Goal: Task Accomplishment & Management: Complete application form

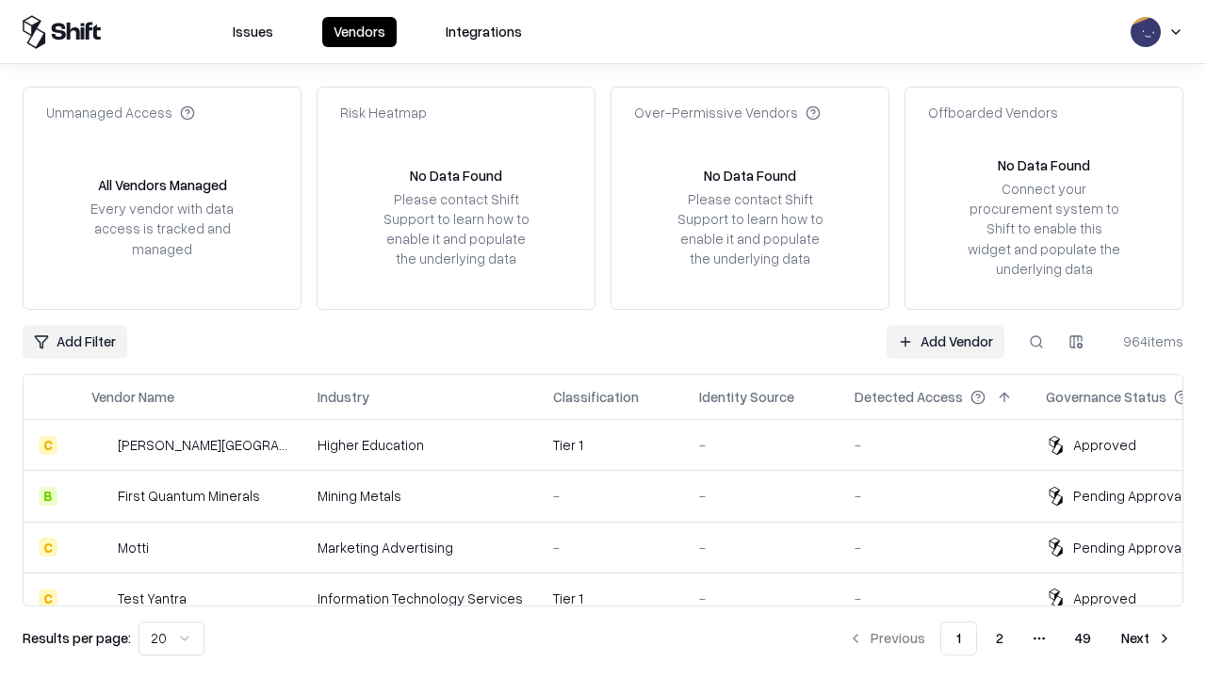
click at [945, 341] on link "Add Vendor" at bounding box center [946, 342] width 118 height 34
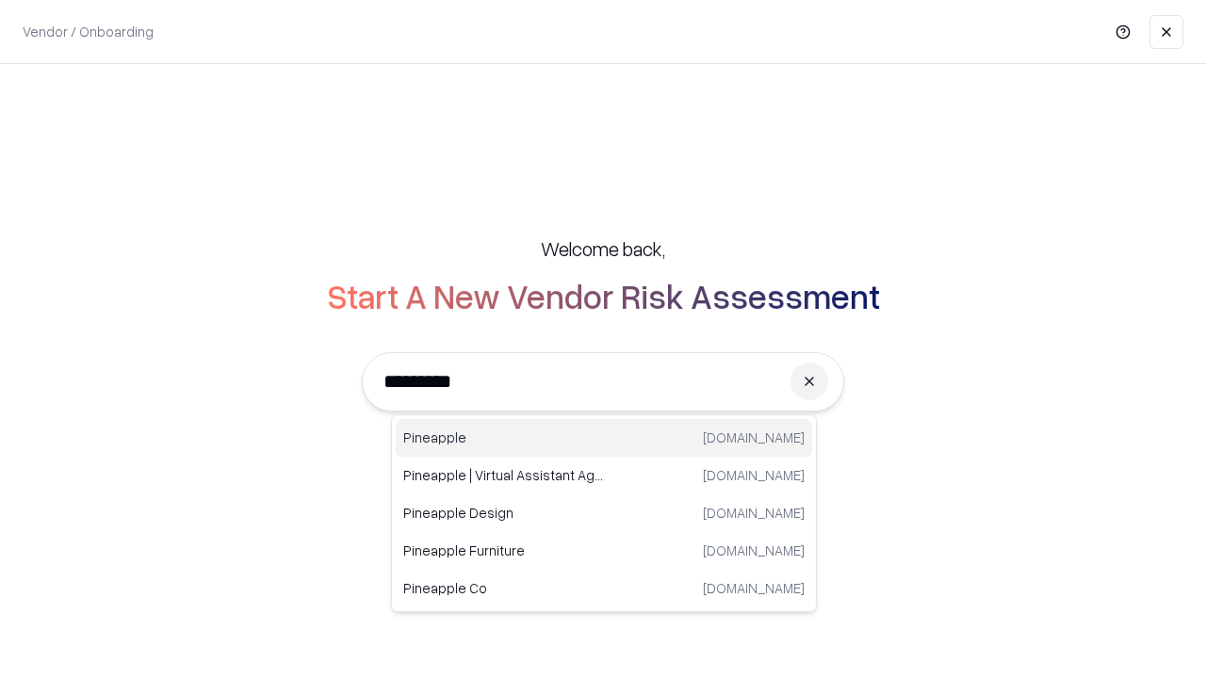
click at [604, 438] on div "Pineapple [DOMAIN_NAME]" at bounding box center [604, 438] width 416 height 38
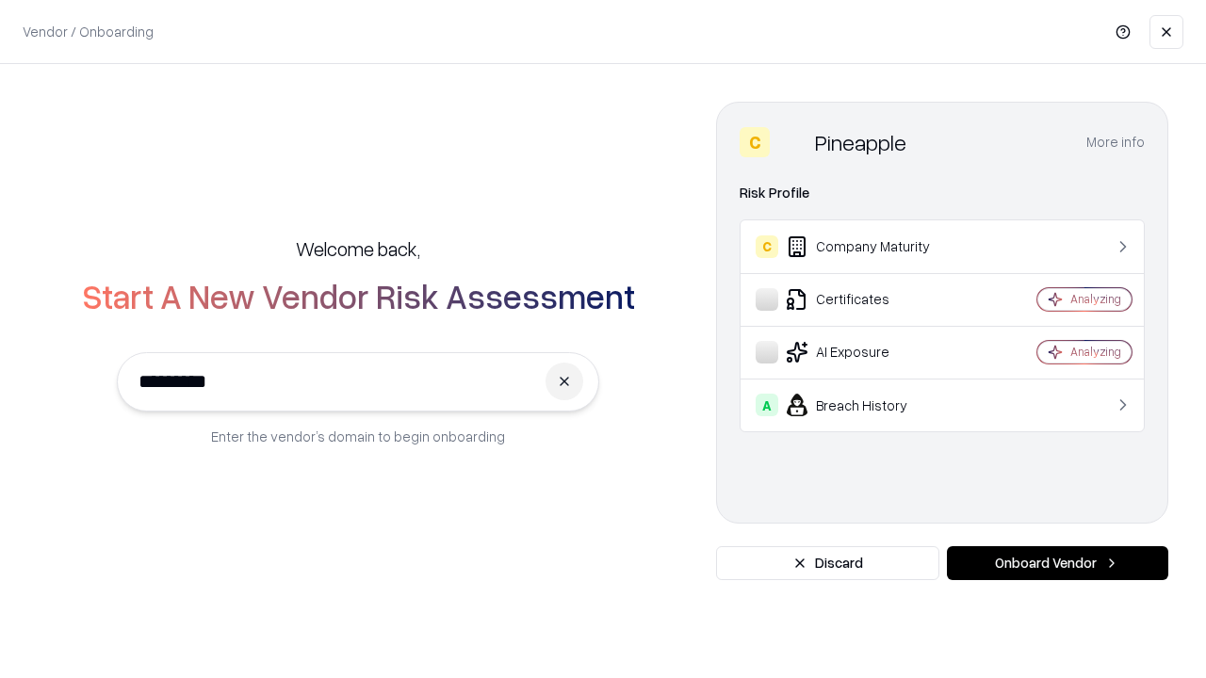
type input "*********"
click at [1057, 563] on button "Onboard Vendor" at bounding box center [1057, 563] width 221 height 34
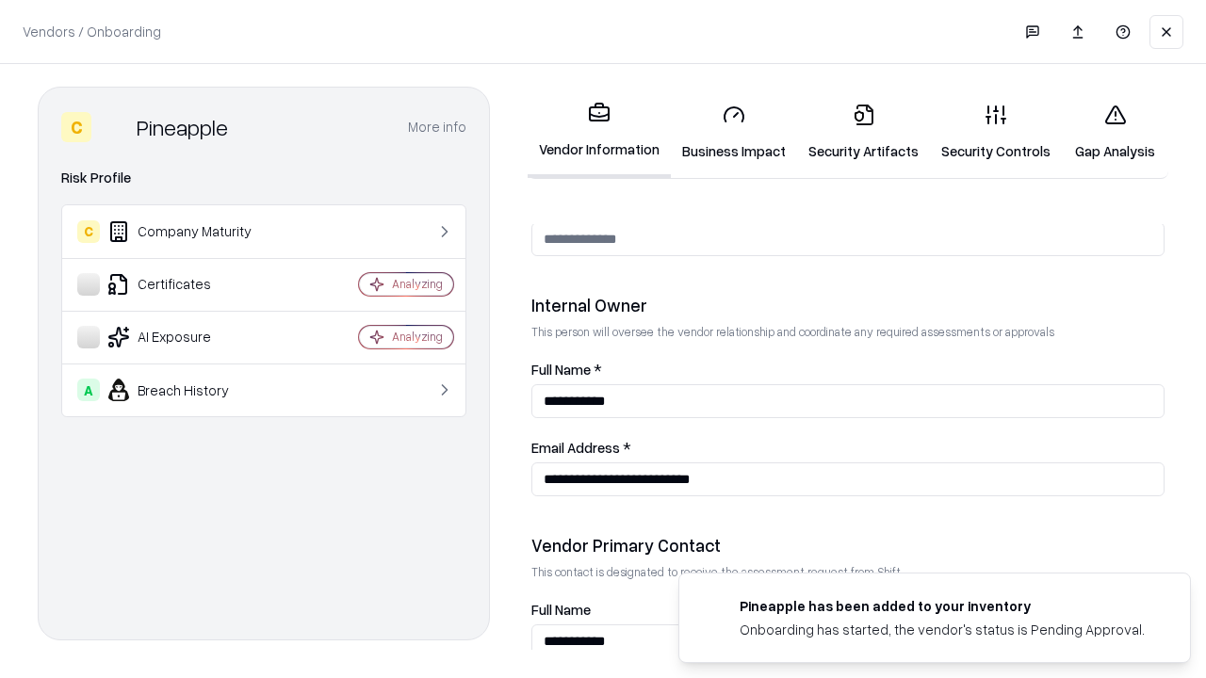
scroll to position [976, 0]
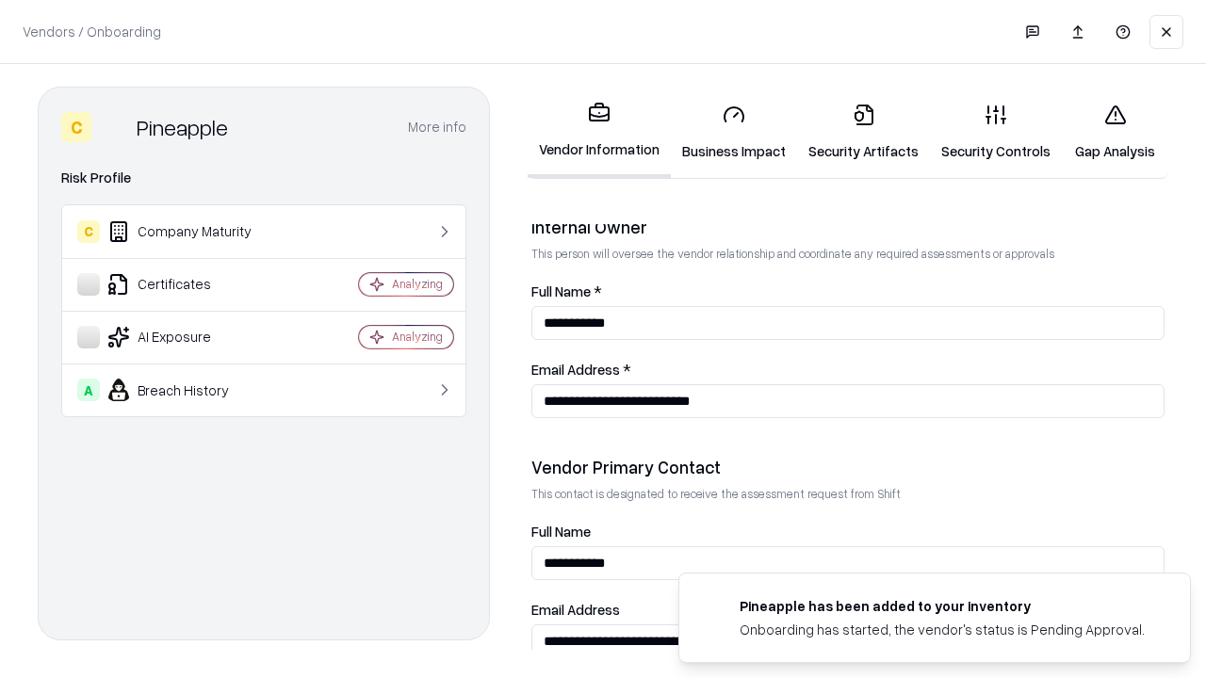
click at [734, 132] on link "Business Impact" at bounding box center [734, 133] width 126 height 88
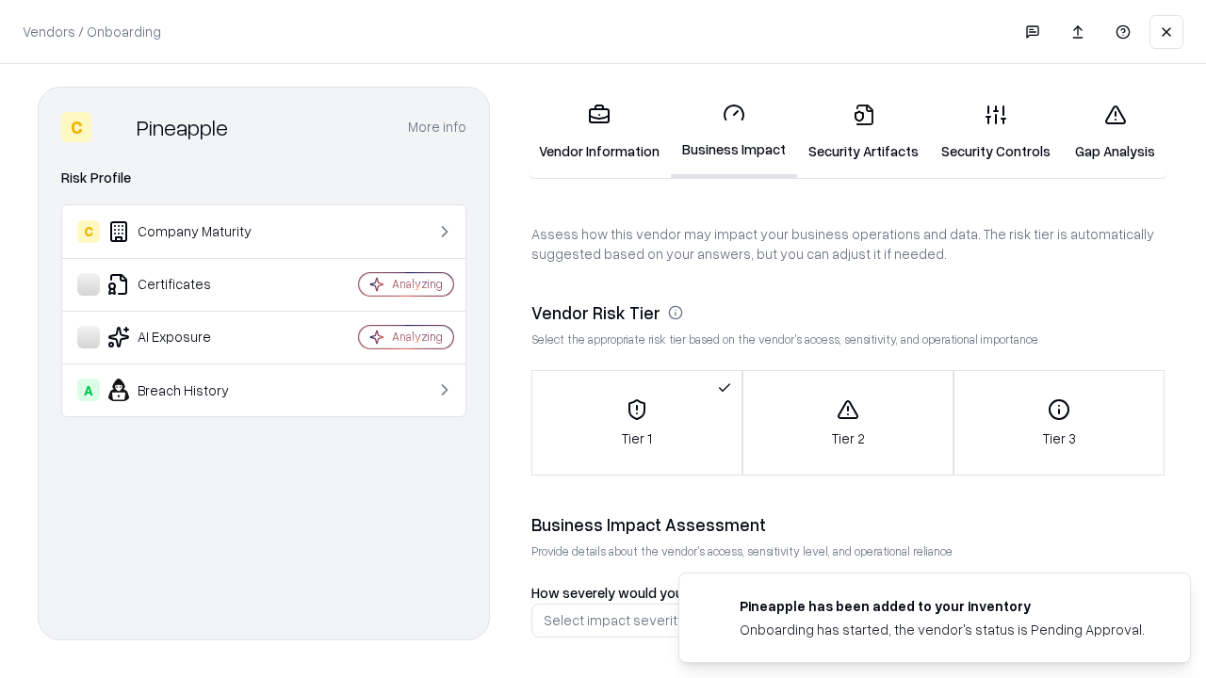
click at [863, 132] on link "Security Artifacts" at bounding box center [863, 133] width 133 height 88
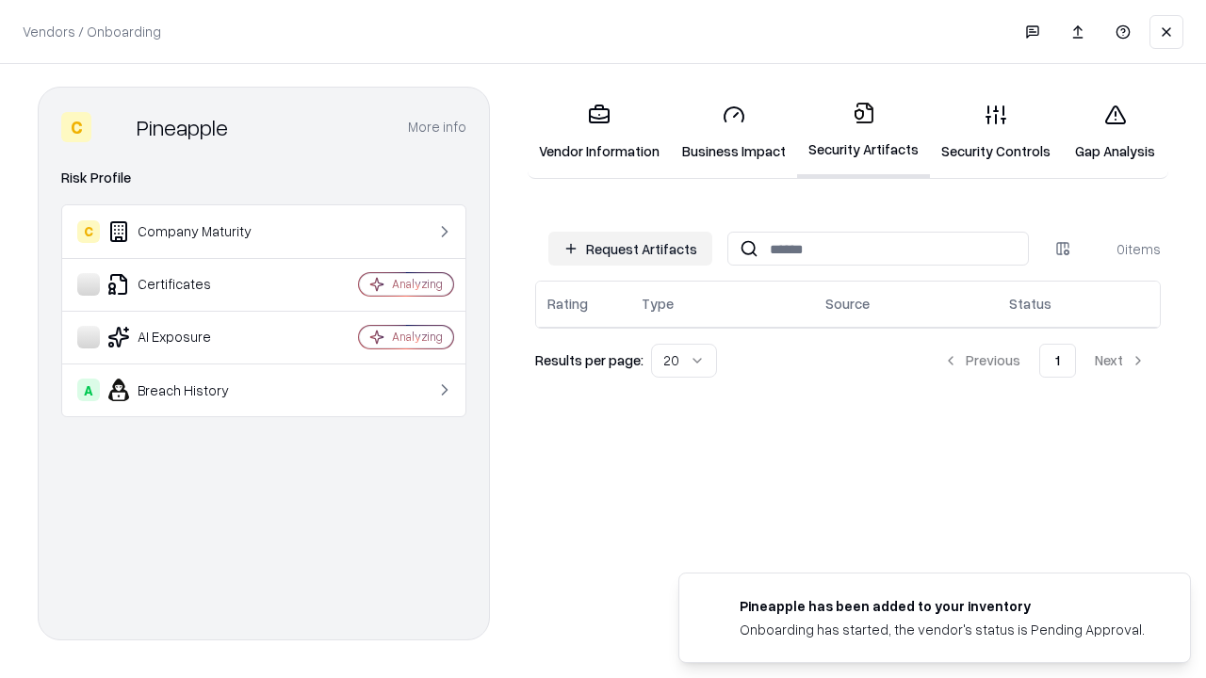
click at [630, 249] on button "Request Artifacts" at bounding box center [630, 249] width 164 height 34
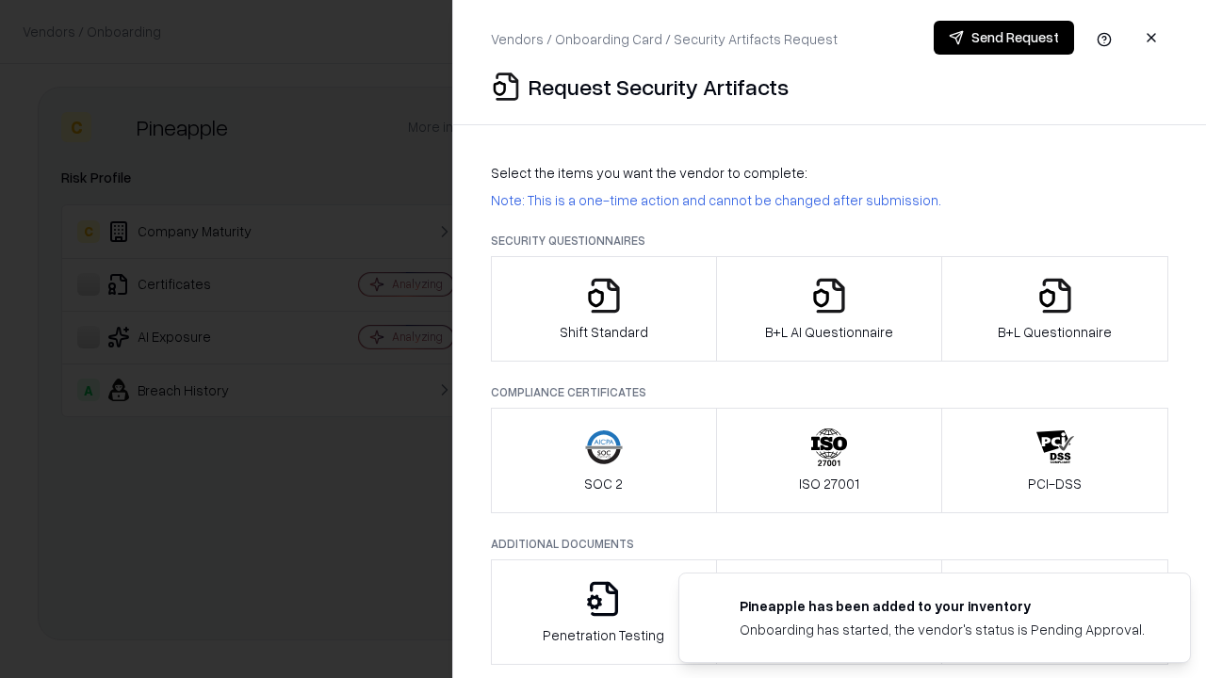
click at [603, 309] on icon "button" at bounding box center [604, 296] width 38 height 38
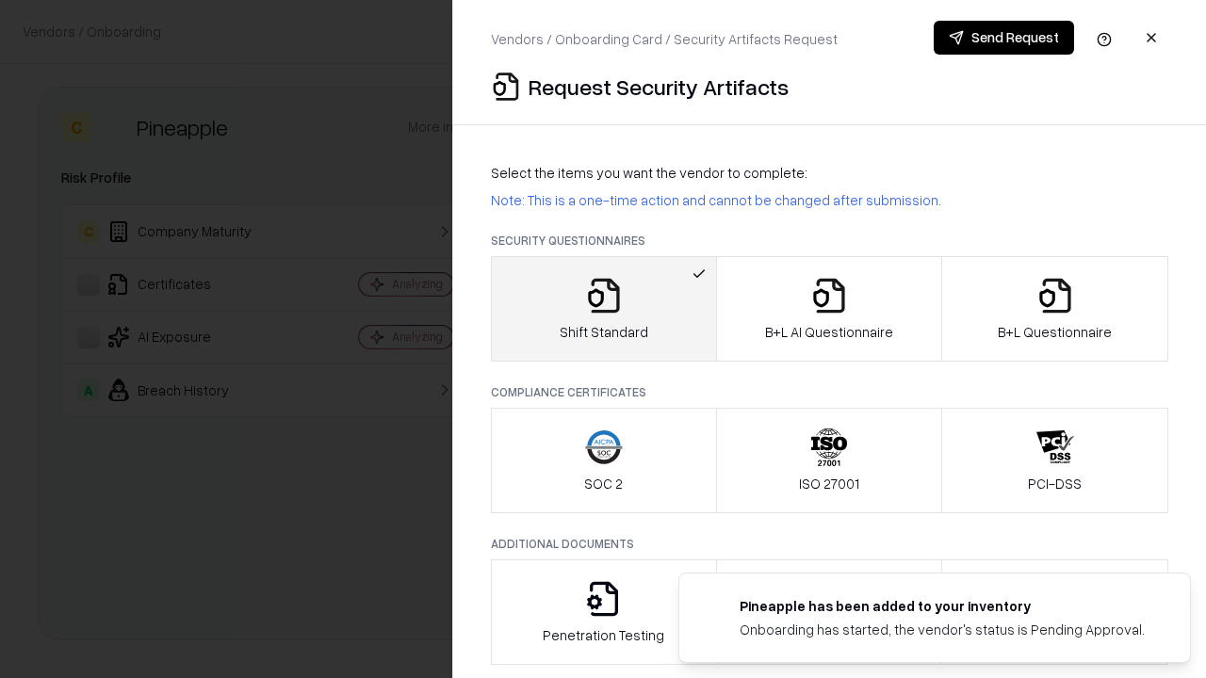
click at [1003, 38] on button "Send Request" at bounding box center [1004, 38] width 140 height 34
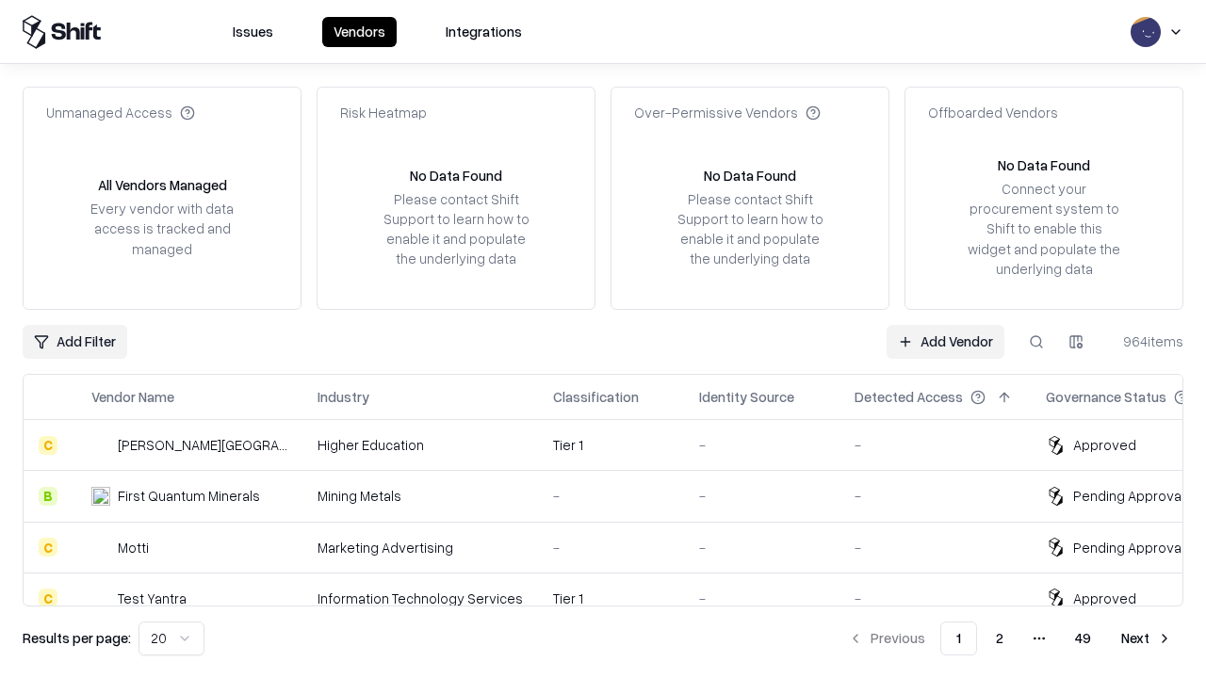
click at [1036, 341] on button at bounding box center [1036, 342] width 34 height 34
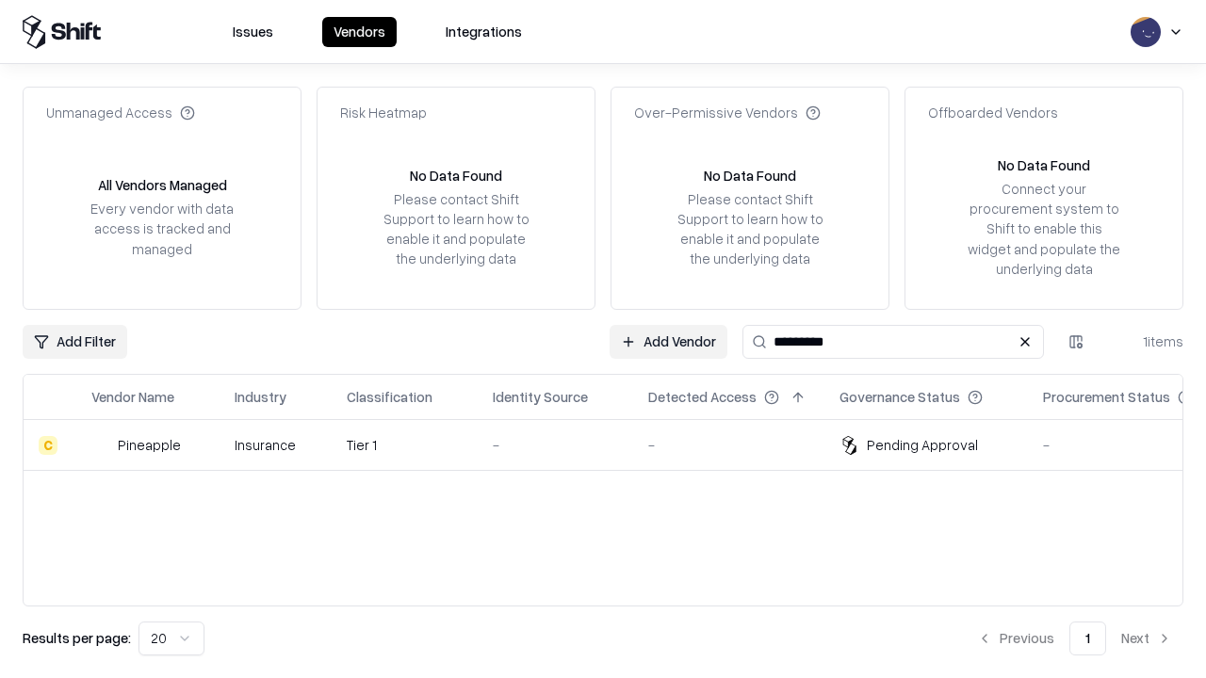
type input "*********"
click at [614, 445] on div "-" at bounding box center [555, 445] width 125 height 20
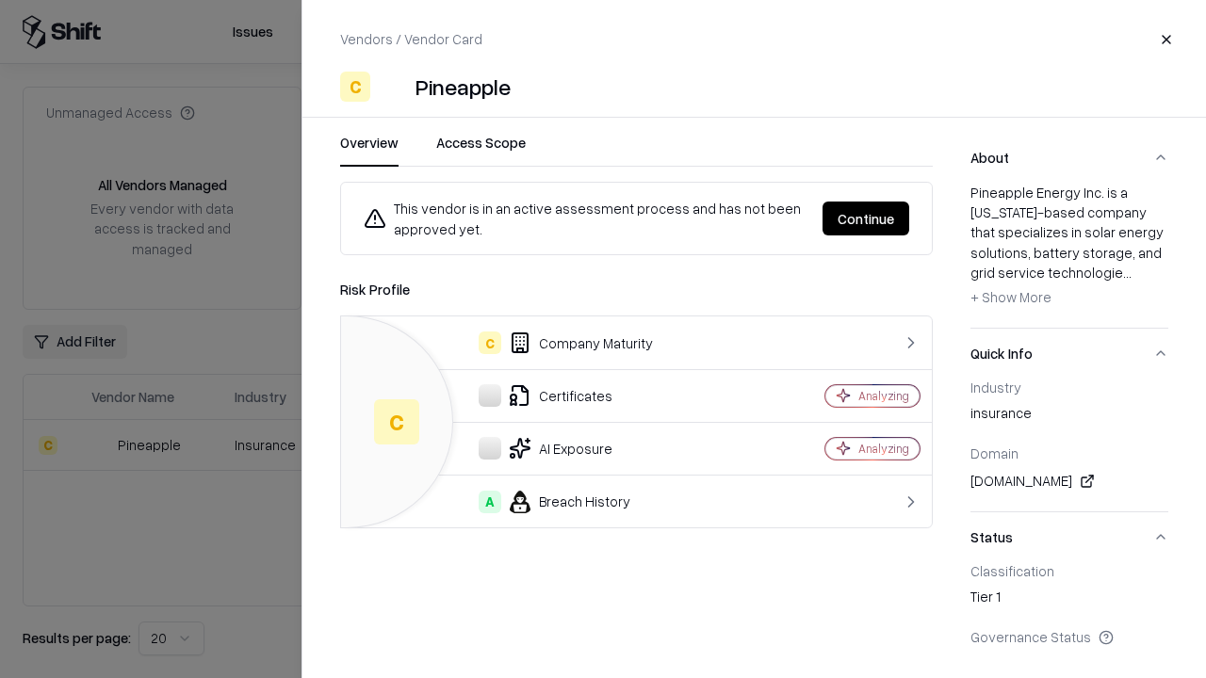
click at [866, 219] on button "Continue" at bounding box center [865, 219] width 87 height 34
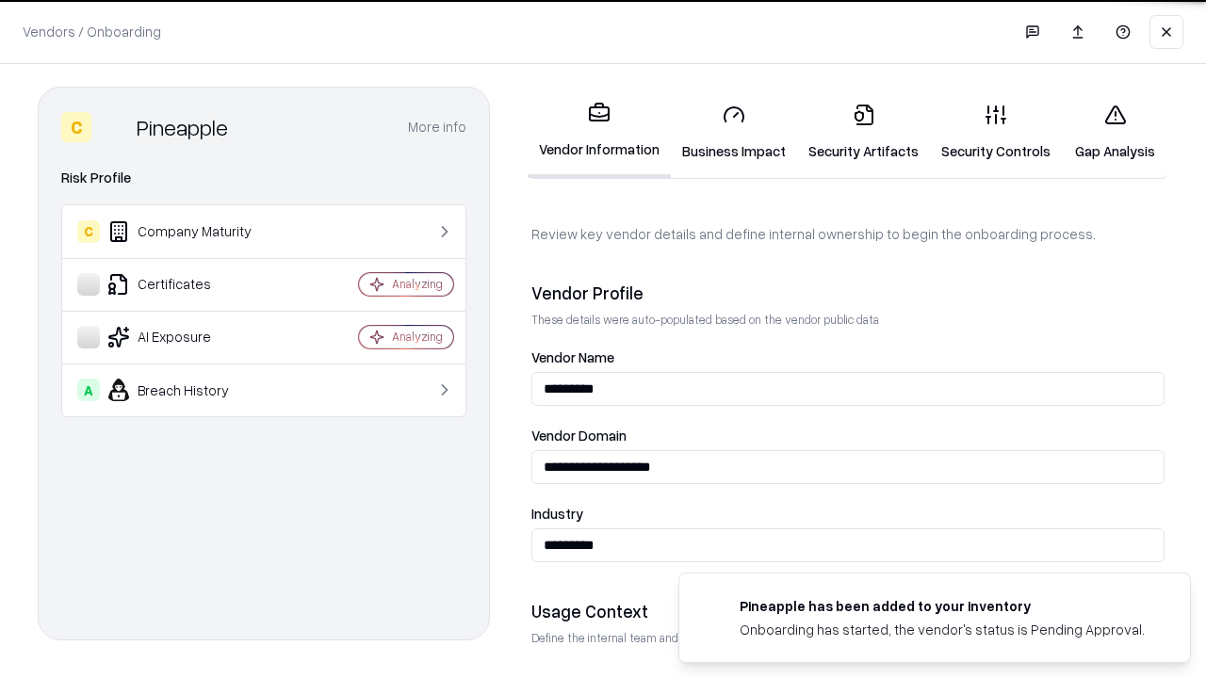
click at [863, 132] on link "Security Artifacts" at bounding box center [863, 133] width 133 height 88
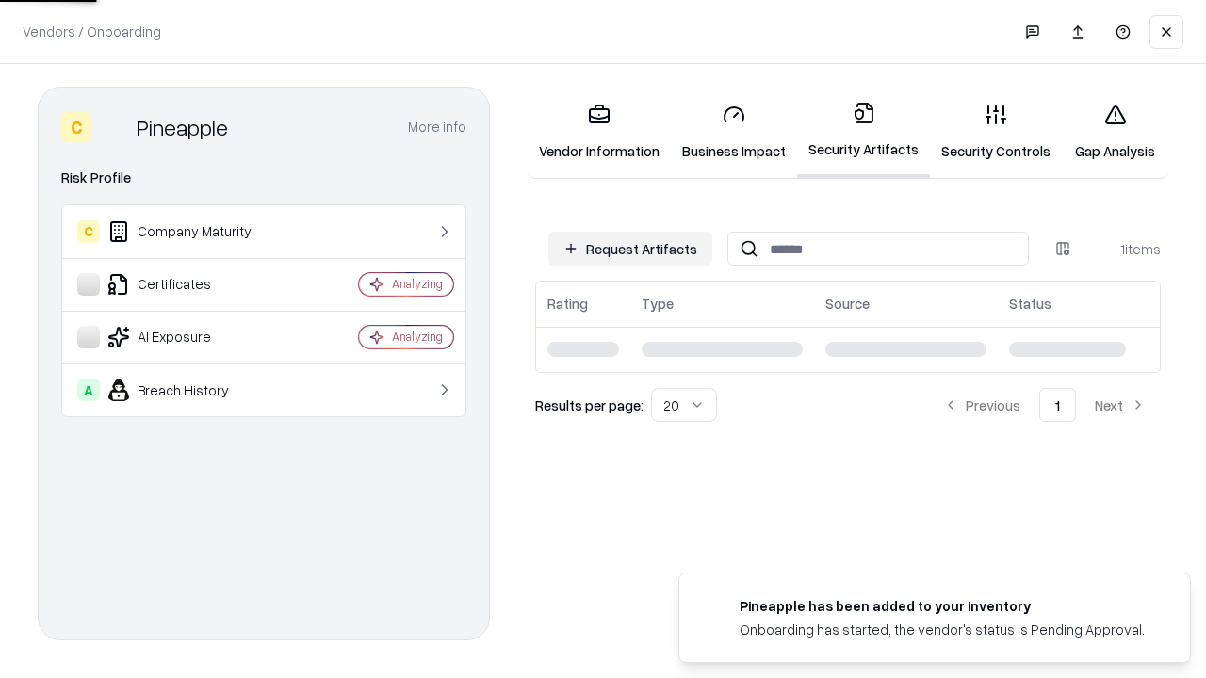
click at [996, 132] on link "Security Controls" at bounding box center [996, 133] width 132 height 88
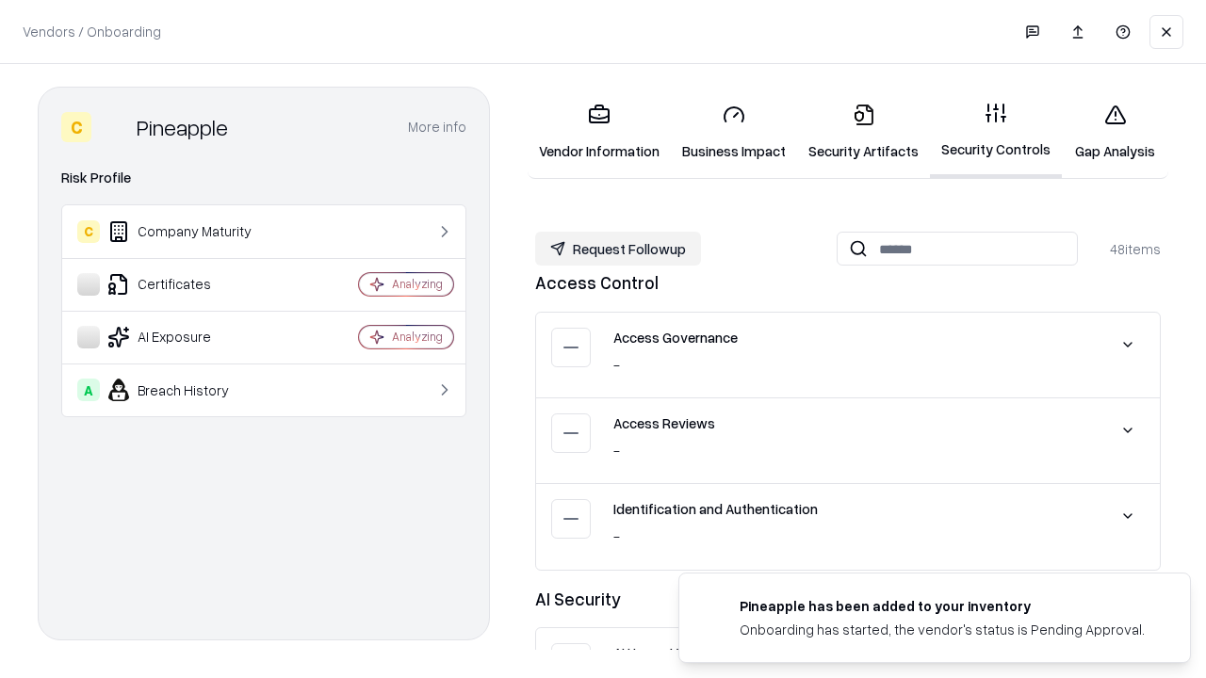
click at [618, 249] on button "Request Followup" at bounding box center [618, 249] width 166 height 34
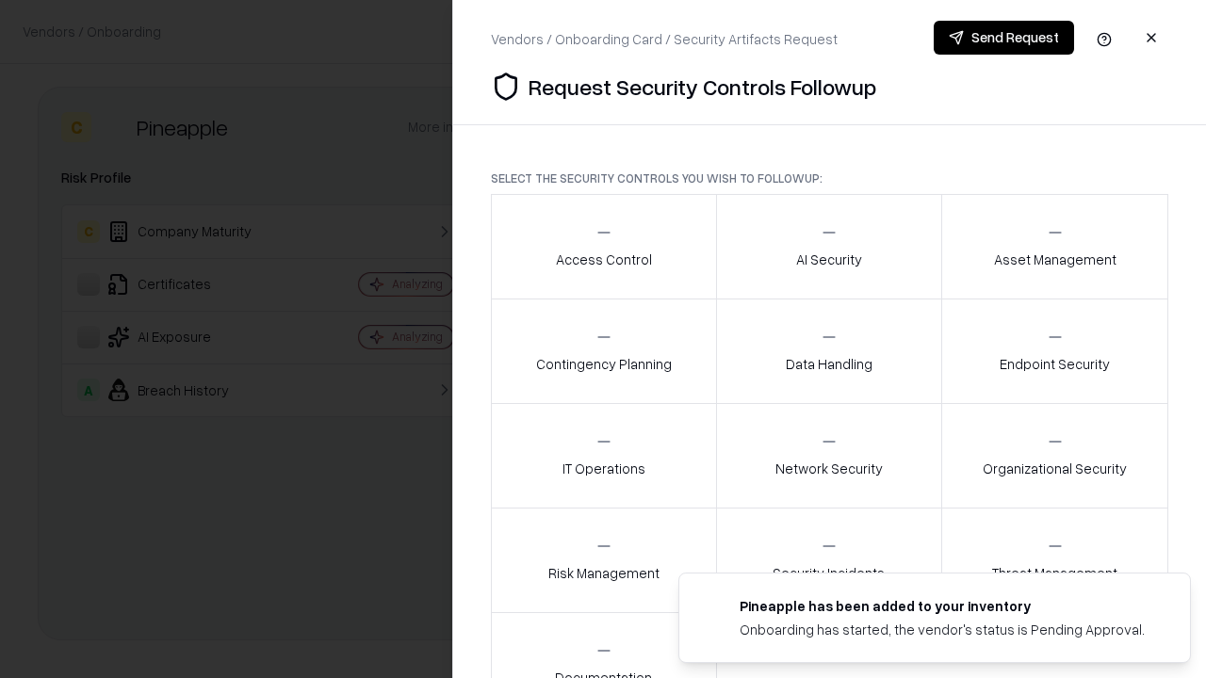
click at [603, 247] on div "Access Control" at bounding box center [604, 246] width 96 height 46
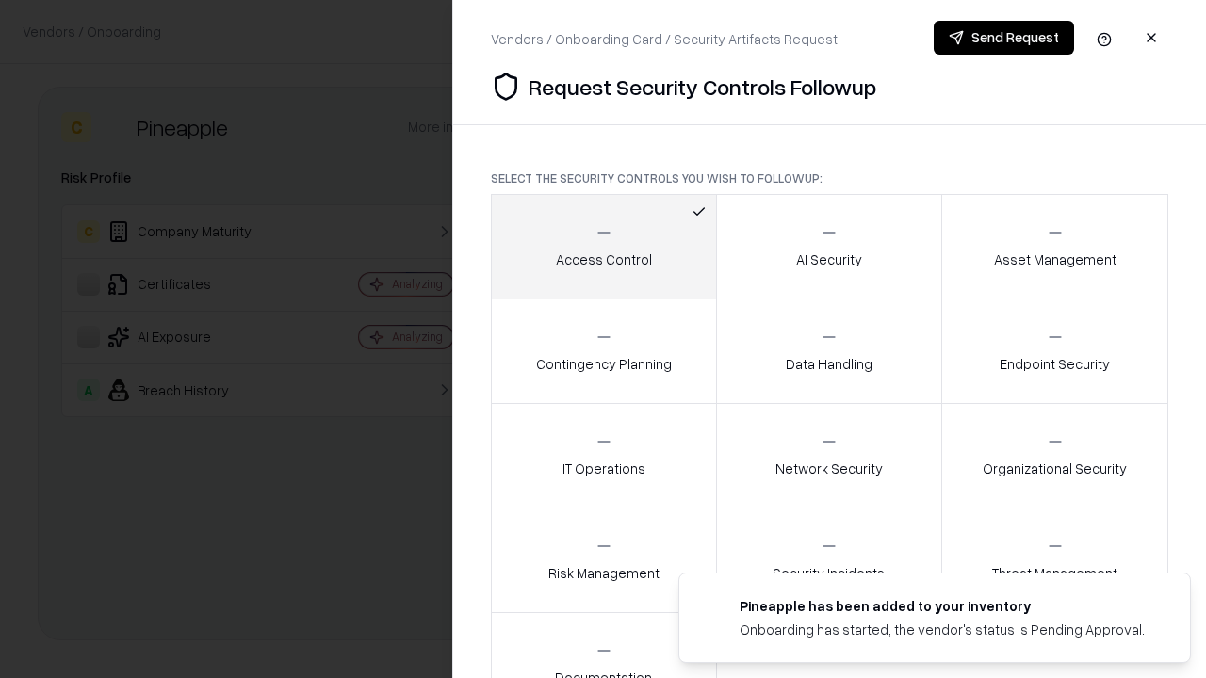
click at [1003, 38] on button "Send Request" at bounding box center [1004, 38] width 140 height 34
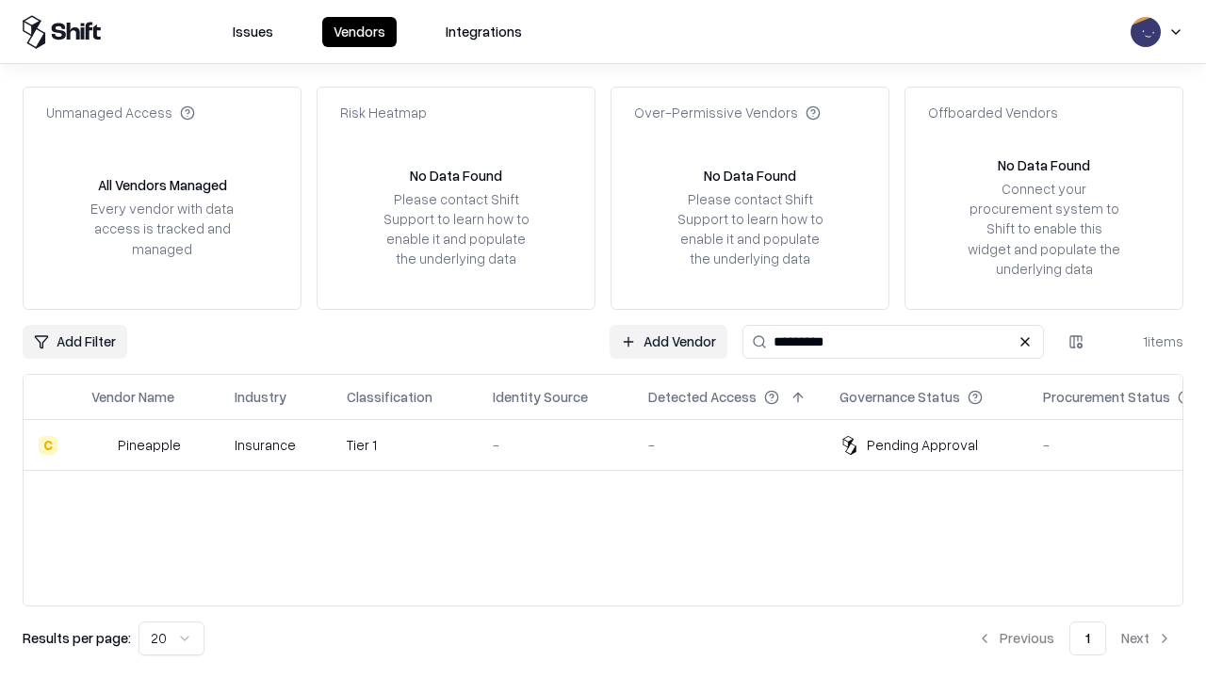
type input "*********"
click at [614, 445] on div "-" at bounding box center [555, 445] width 125 height 20
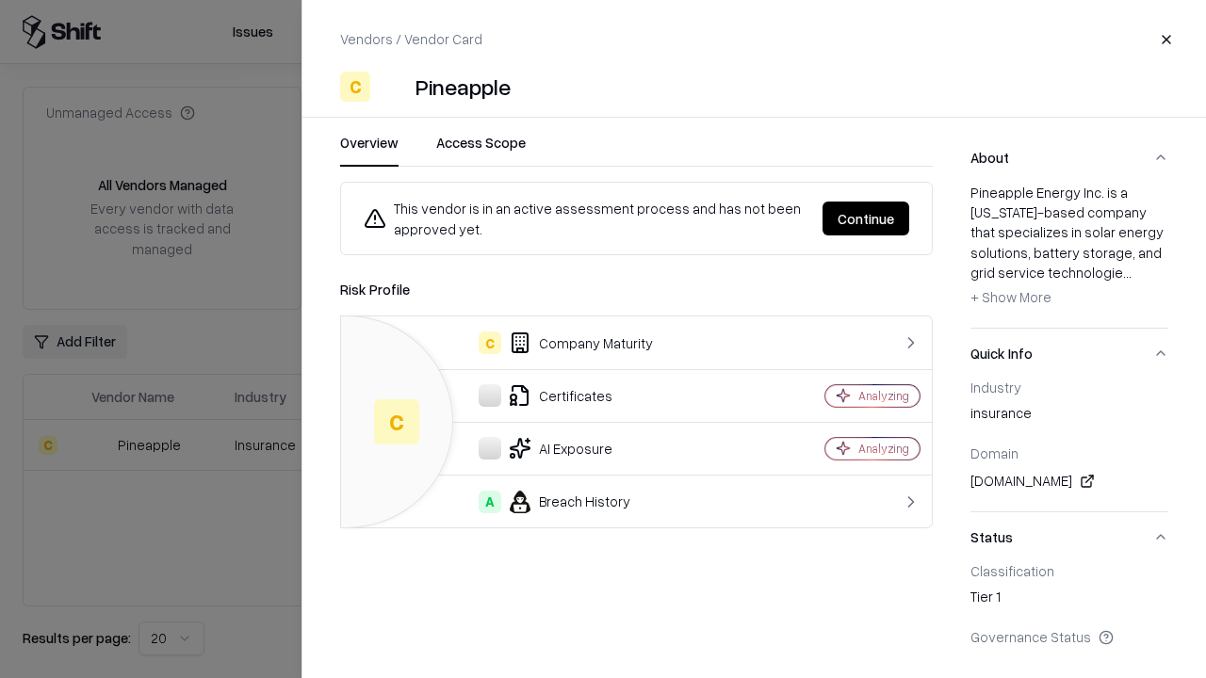
click at [866, 219] on button "Continue" at bounding box center [865, 219] width 87 height 34
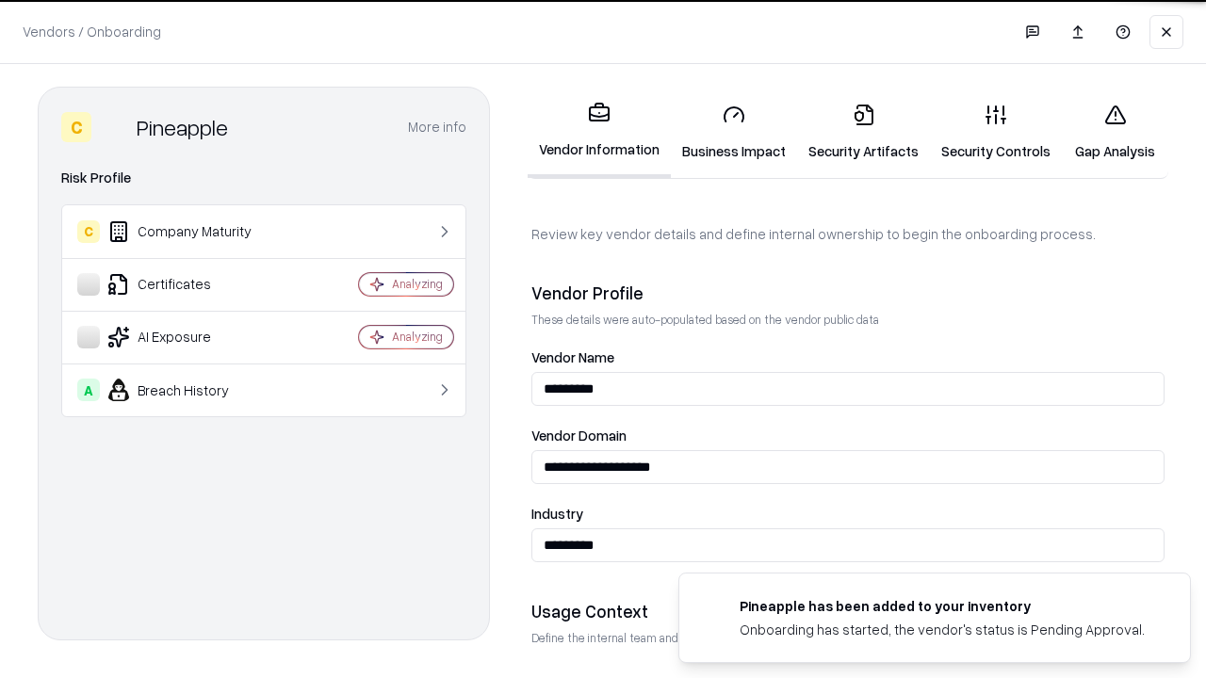
click at [1115, 132] on link "Gap Analysis" at bounding box center [1115, 133] width 106 height 88
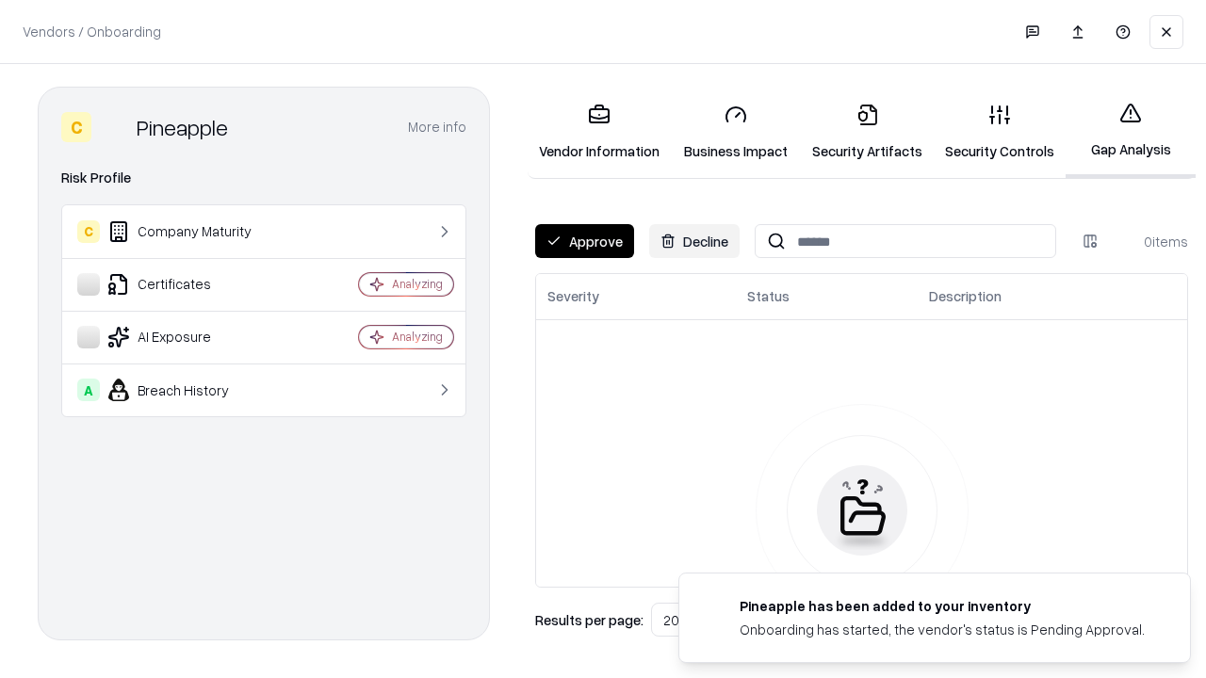
click at [584, 241] on button "Approve" at bounding box center [584, 241] width 99 height 34
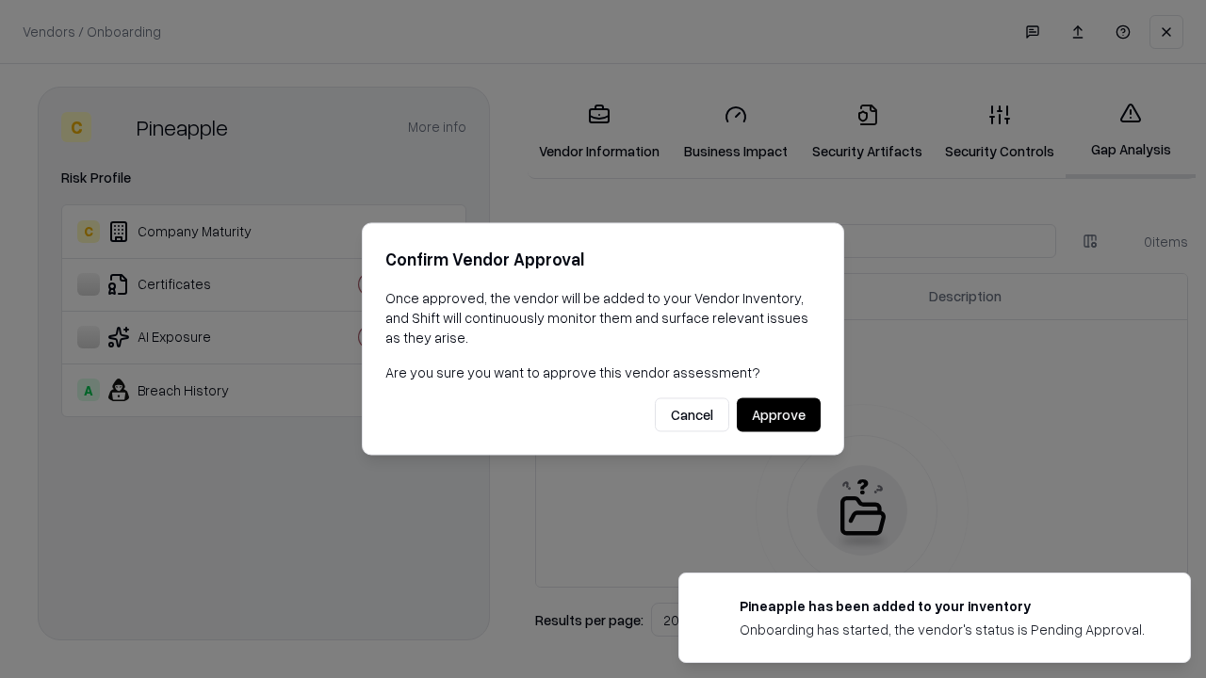
click at [778, 415] on button "Approve" at bounding box center [779, 416] width 84 height 34
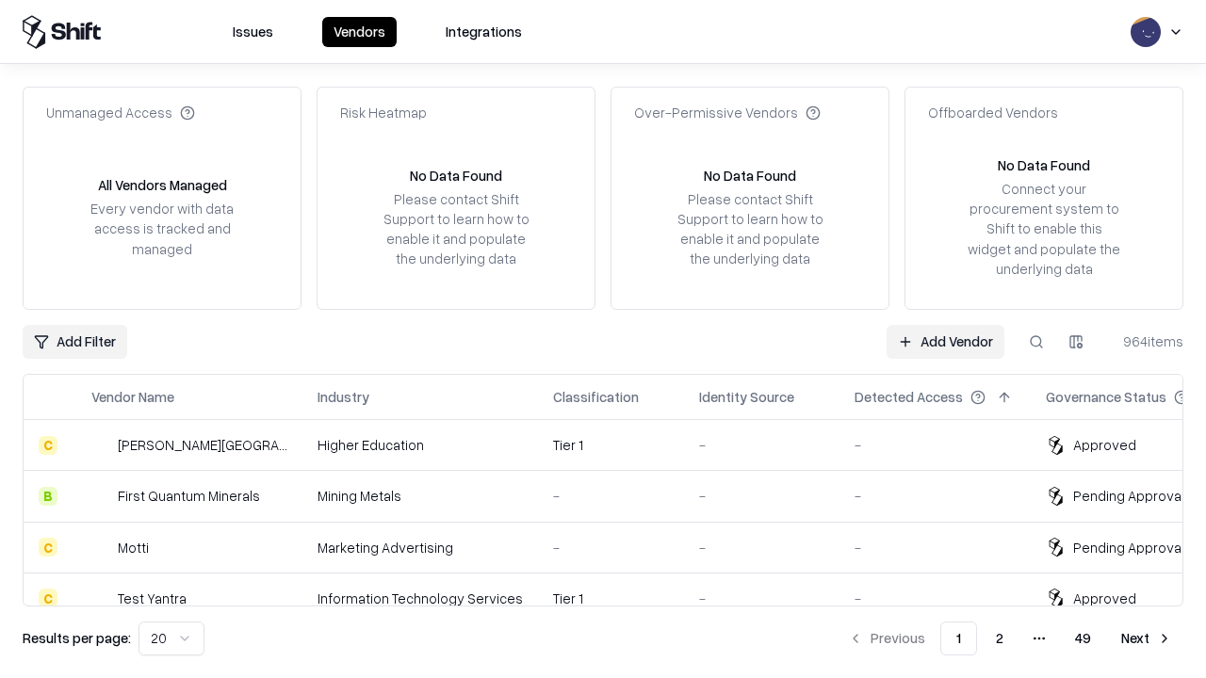
type input "*********"
click at [945, 341] on link "Add Vendor" at bounding box center [946, 342] width 118 height 34
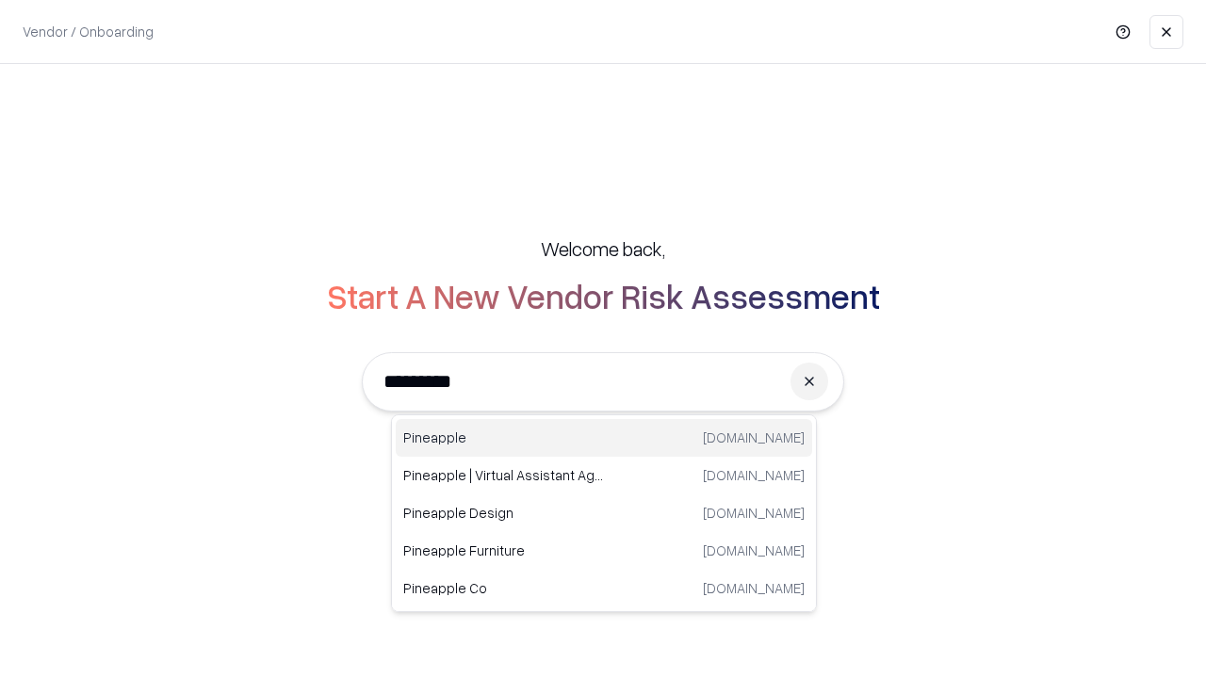
click at [604, 438] on div "Pineapple [DOMAIN_NAME]" at bounding box center [604, 438] width 416 height 38
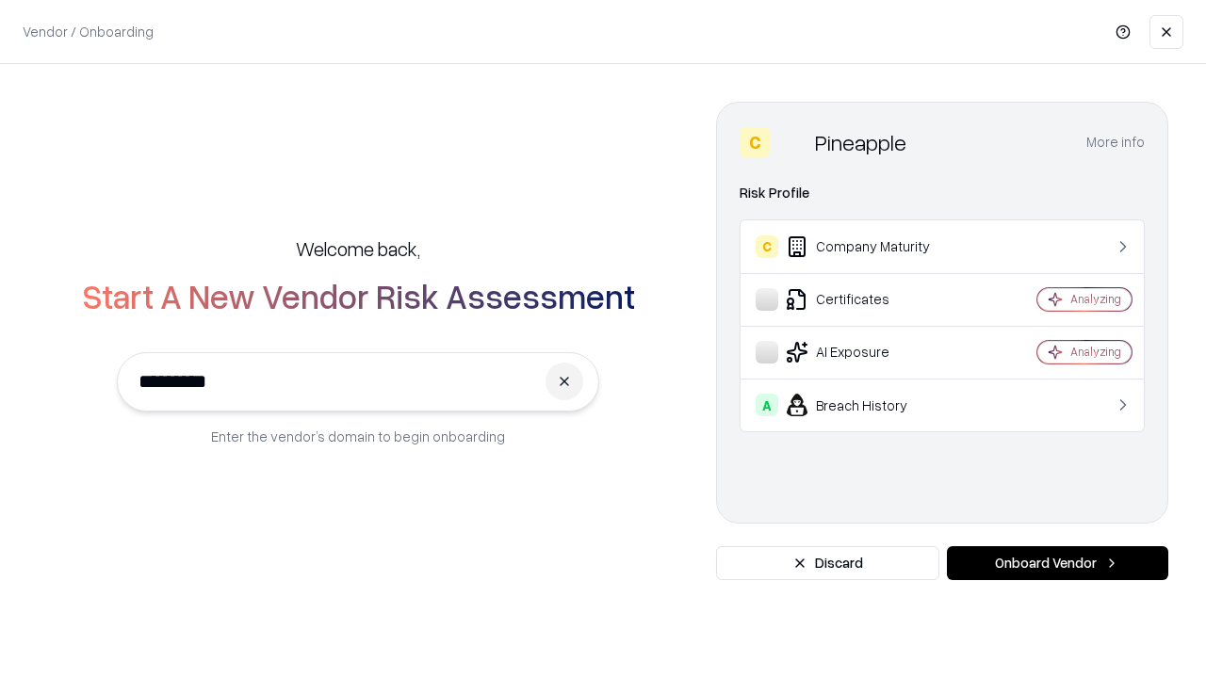
type input "*********"
click at [1057, 563] on button "Onboard Vendor" at bounding box center [1057, 563] width 221 height 34
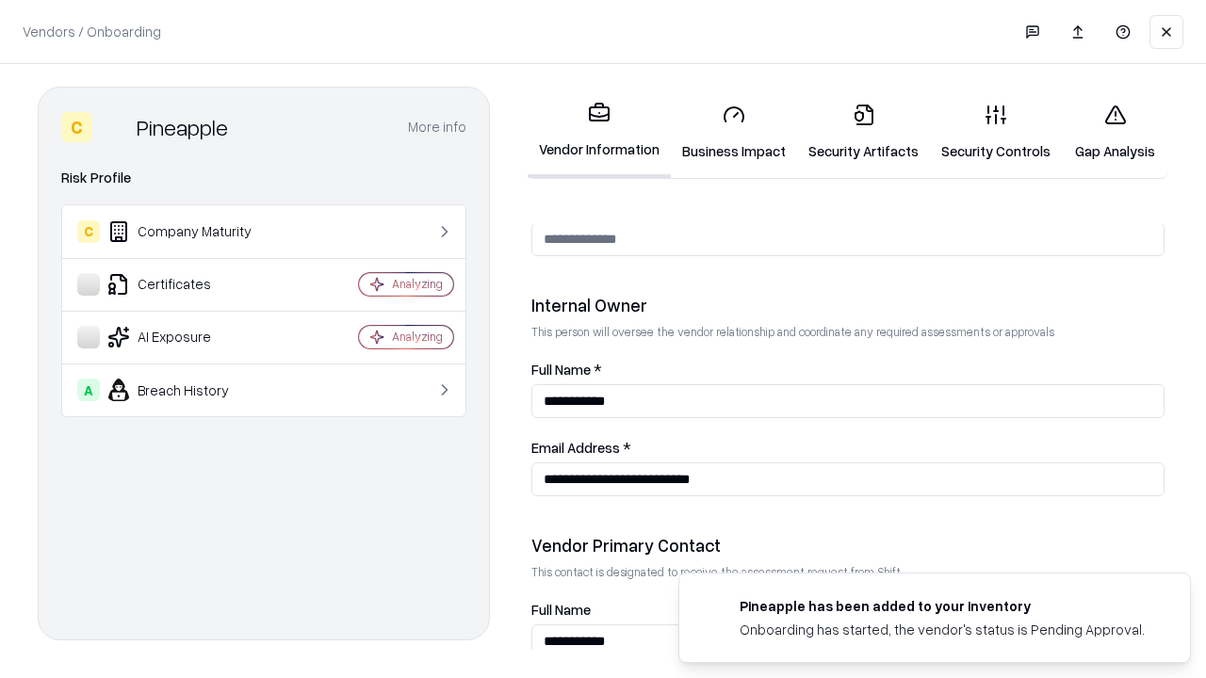
scroll to position [976, 0]
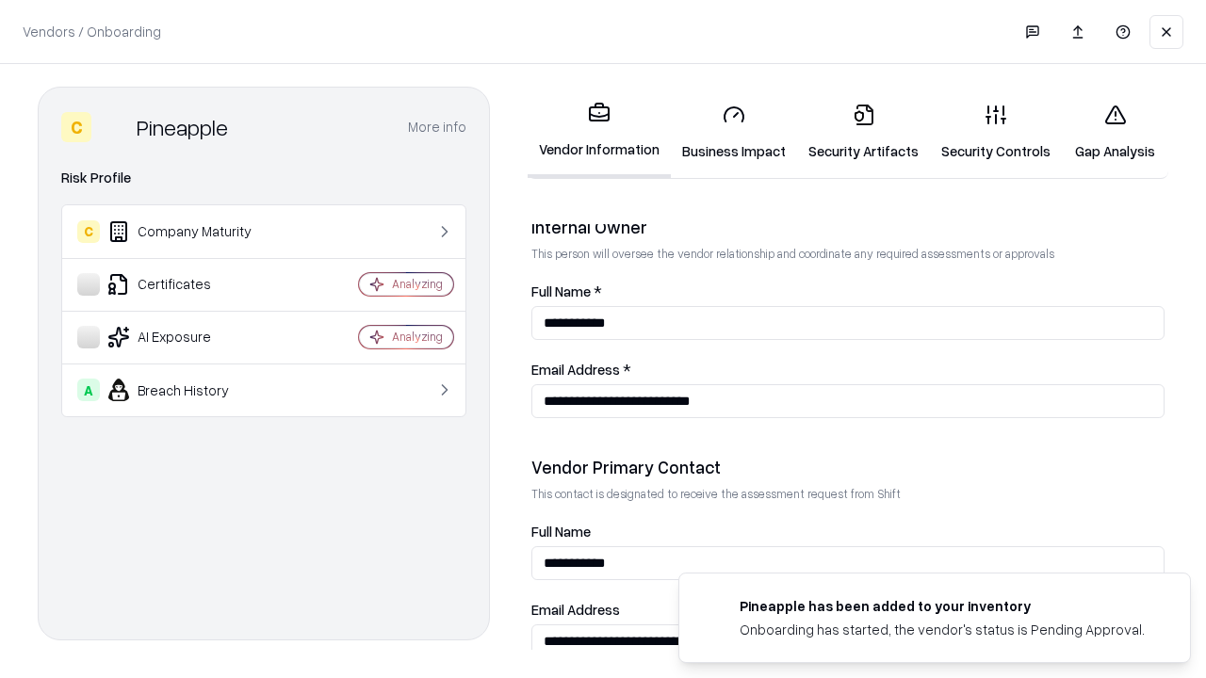
click at [1115, 132] on link "Gap Analysis" at bounding box center [1115, 133] width 106 height 88
